Goal: Navigation & Orientation: Find specific page/section

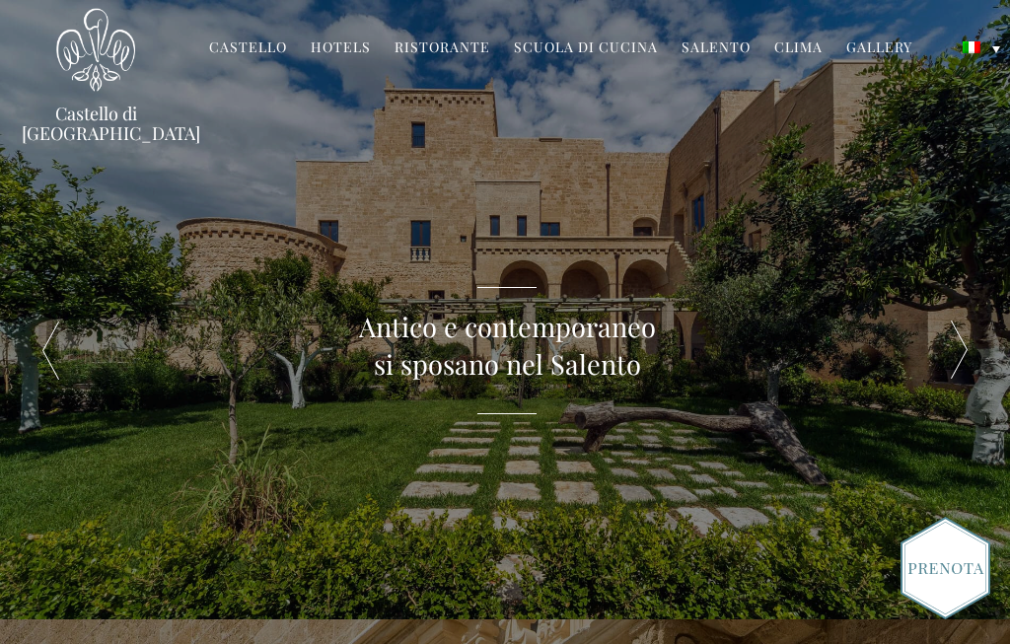
click at [874, 41] on link "Gallery" at bounding box center [879, 48] width 66 height 23
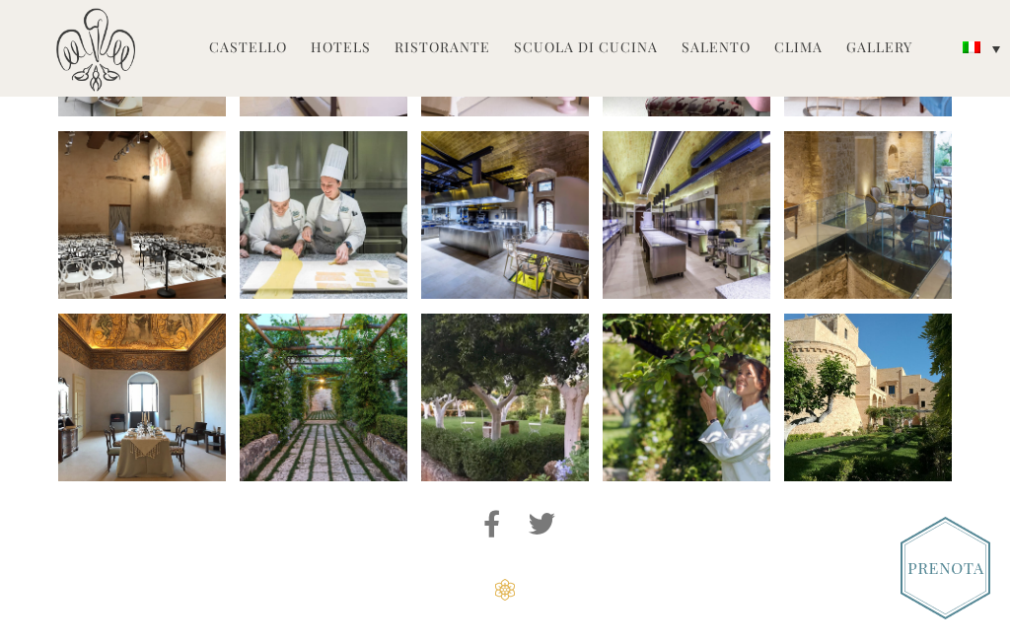
scroll to position [1051, 0]
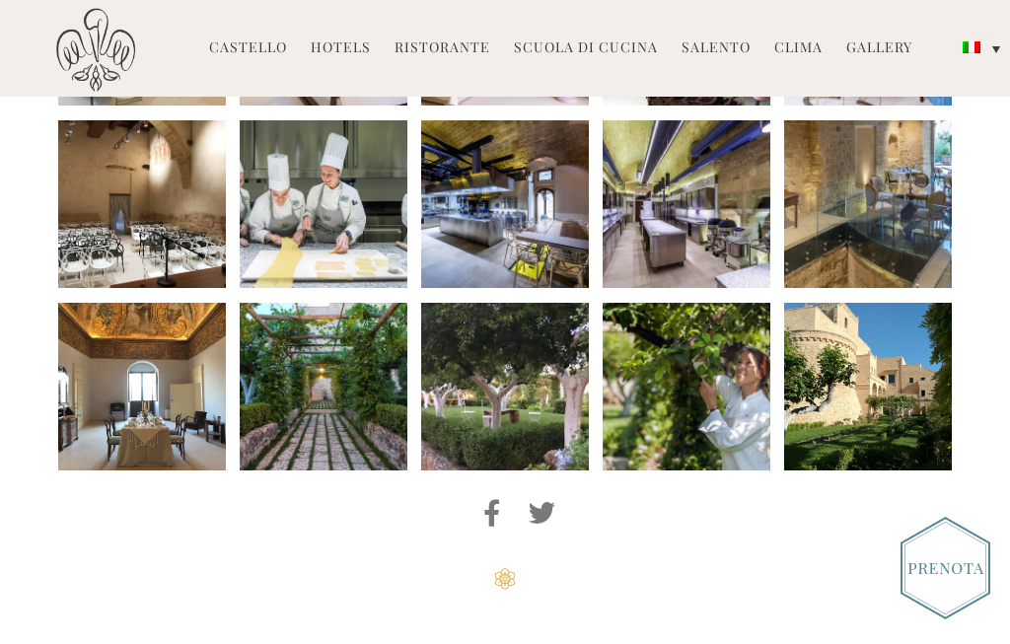
click at [730, 348] on li at bounding box center [687, 387] width 168 height 168
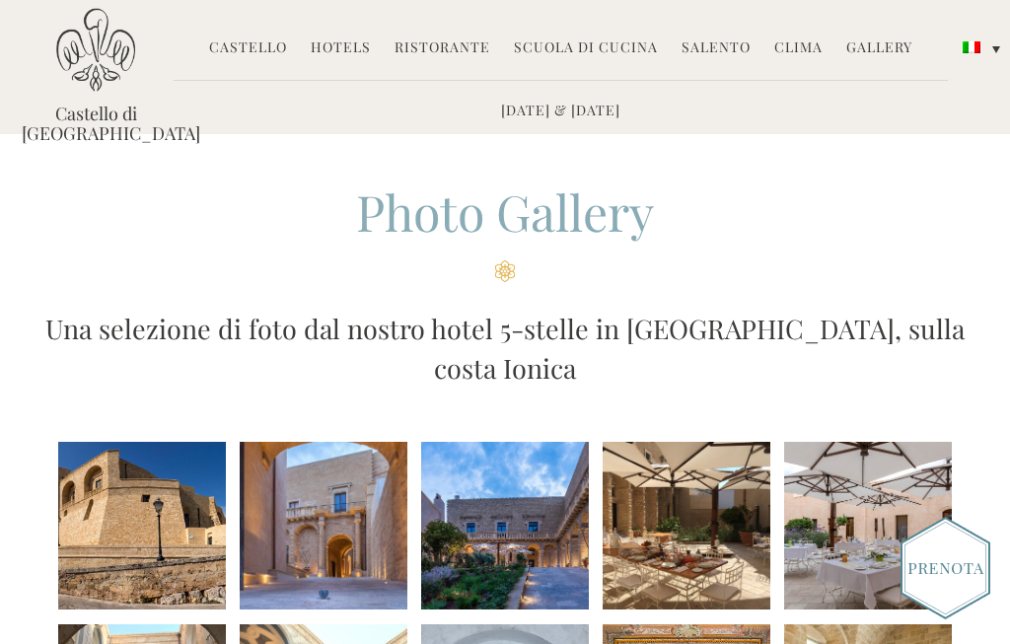
click at [264, 46] on link "Castello" at bounding box center [248, 48] width 78 height 23
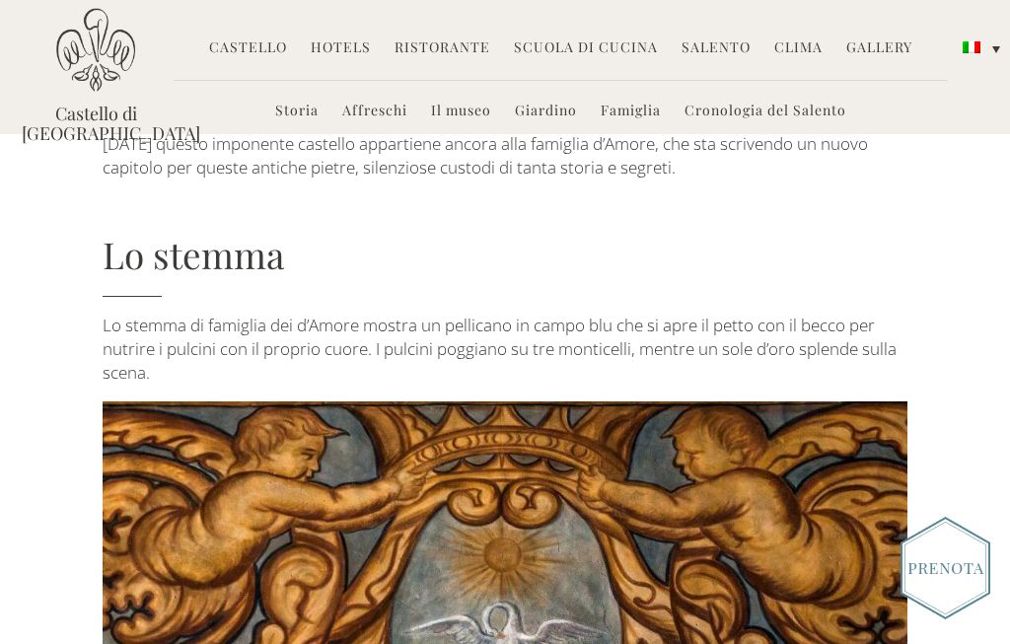
scroll to position [3573, 0]
